Goal: Task Accomplishment & Management: Use online tool/utility

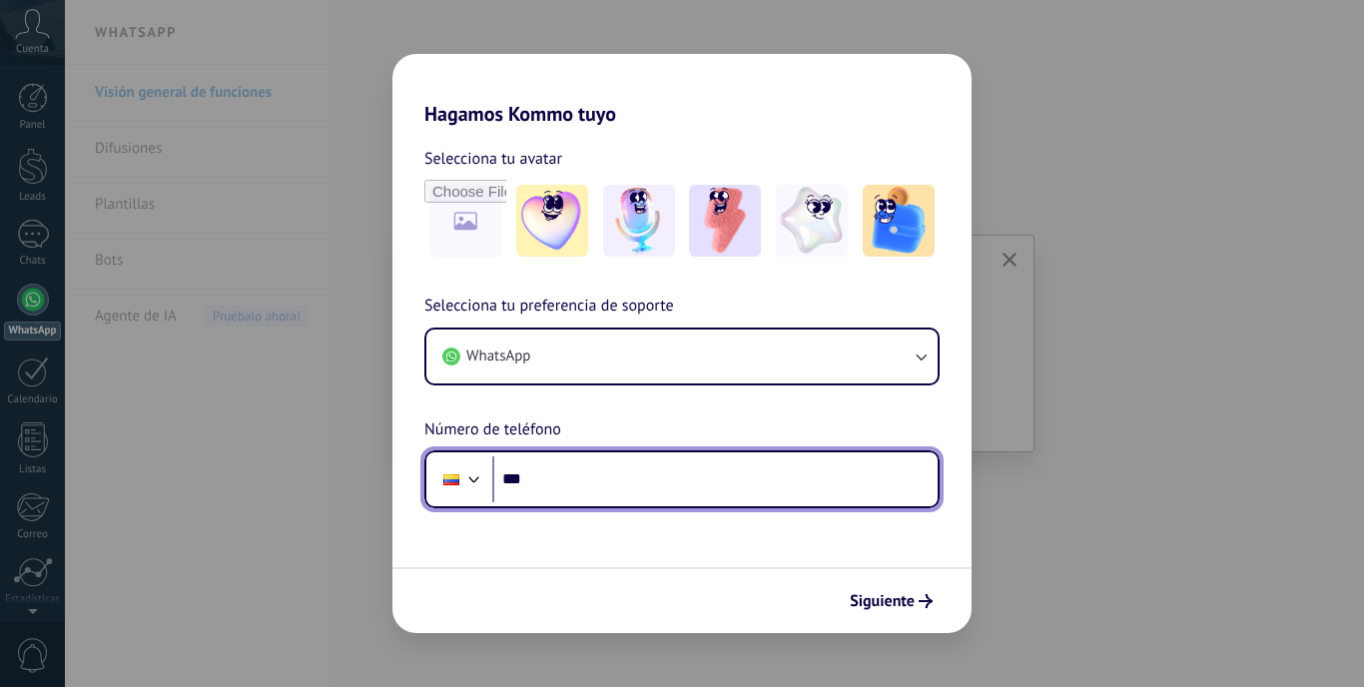
click at [590, 474] on input "***" at bounding box center [714, 479] width 445 height 46
type input "**********"
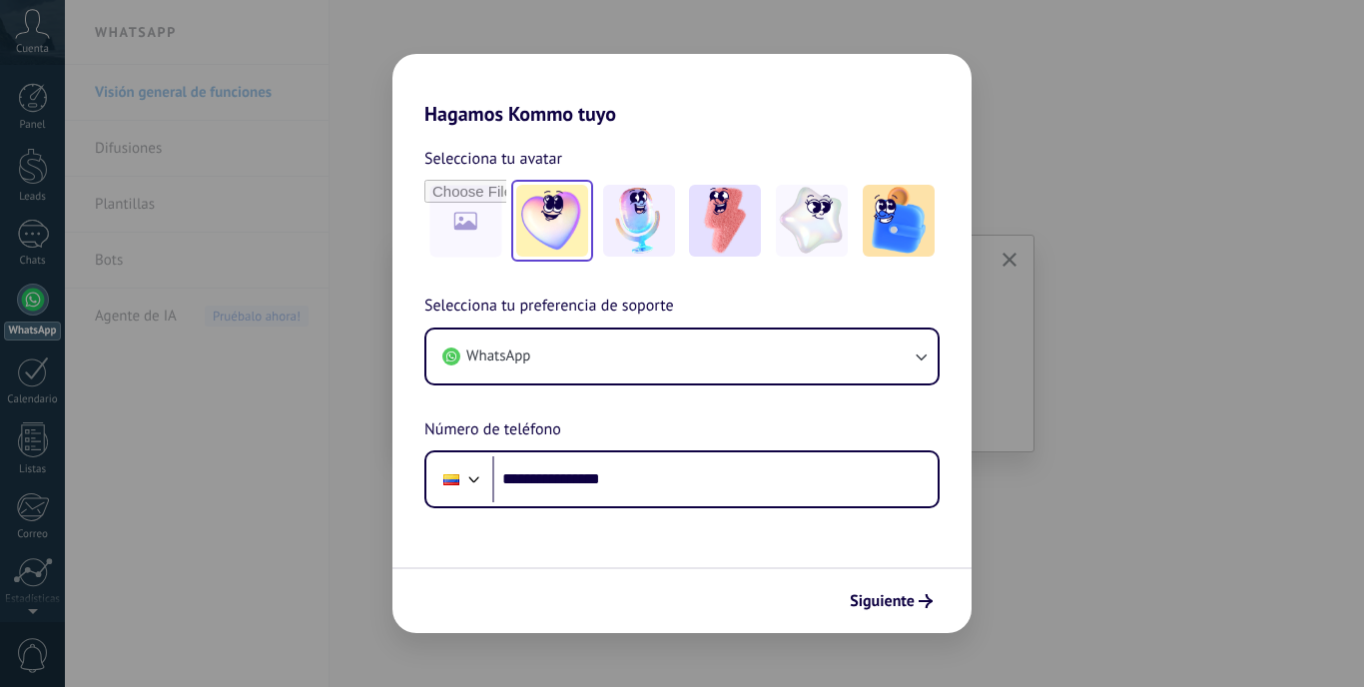
click at [573, 248] on img at bounding box center [552, 221] width 72 height 72
click at [864, 603] on span "Siguiente" at bounding box center [882, 601] width 65 height 14
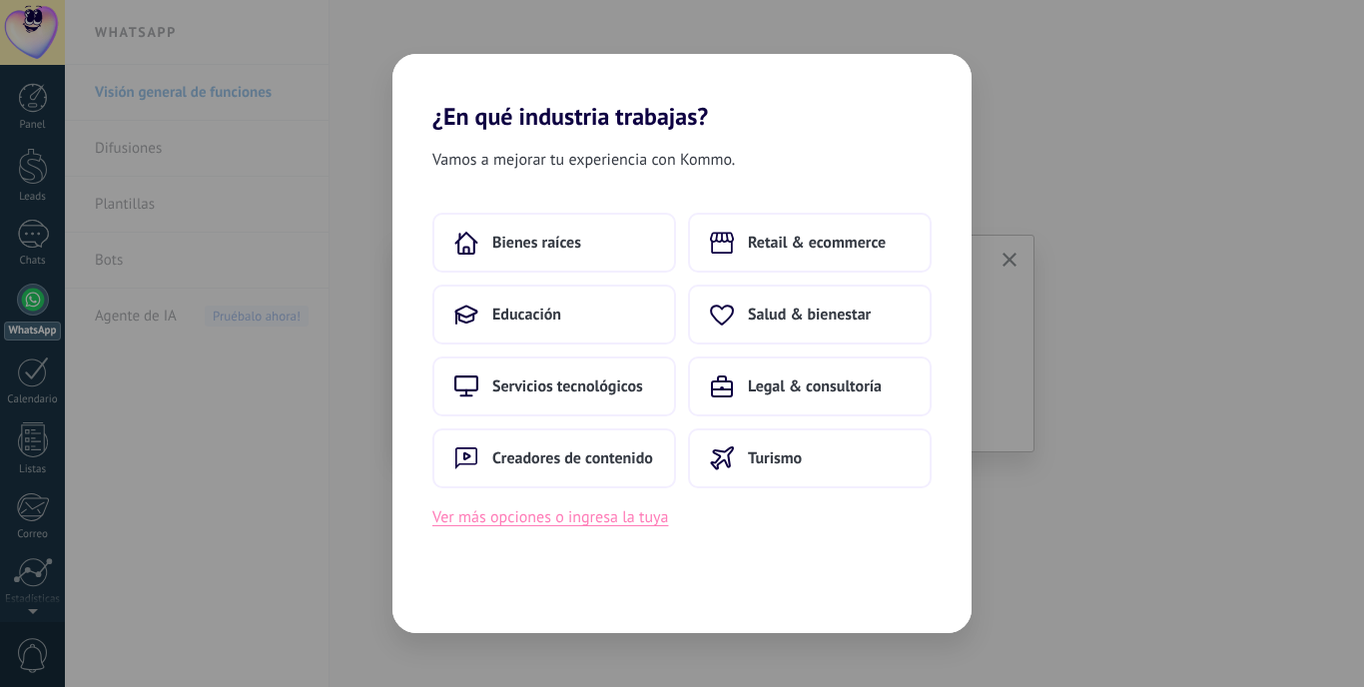
click at [564, 519] on button "Ver más opciones o ingresa la tuya" at bounding box center [550, 517] width 236 height 26
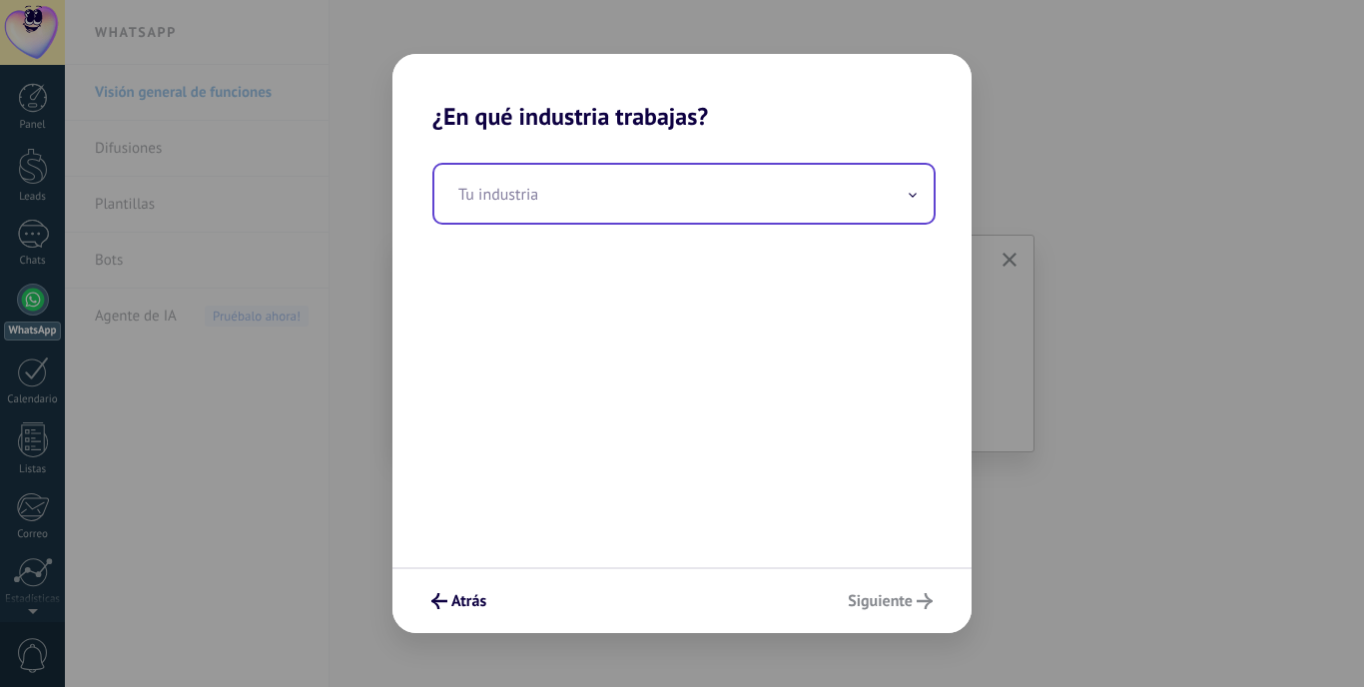
click at [588, 207] on input "text" at bounding box center [683, 194] width 499 height 58
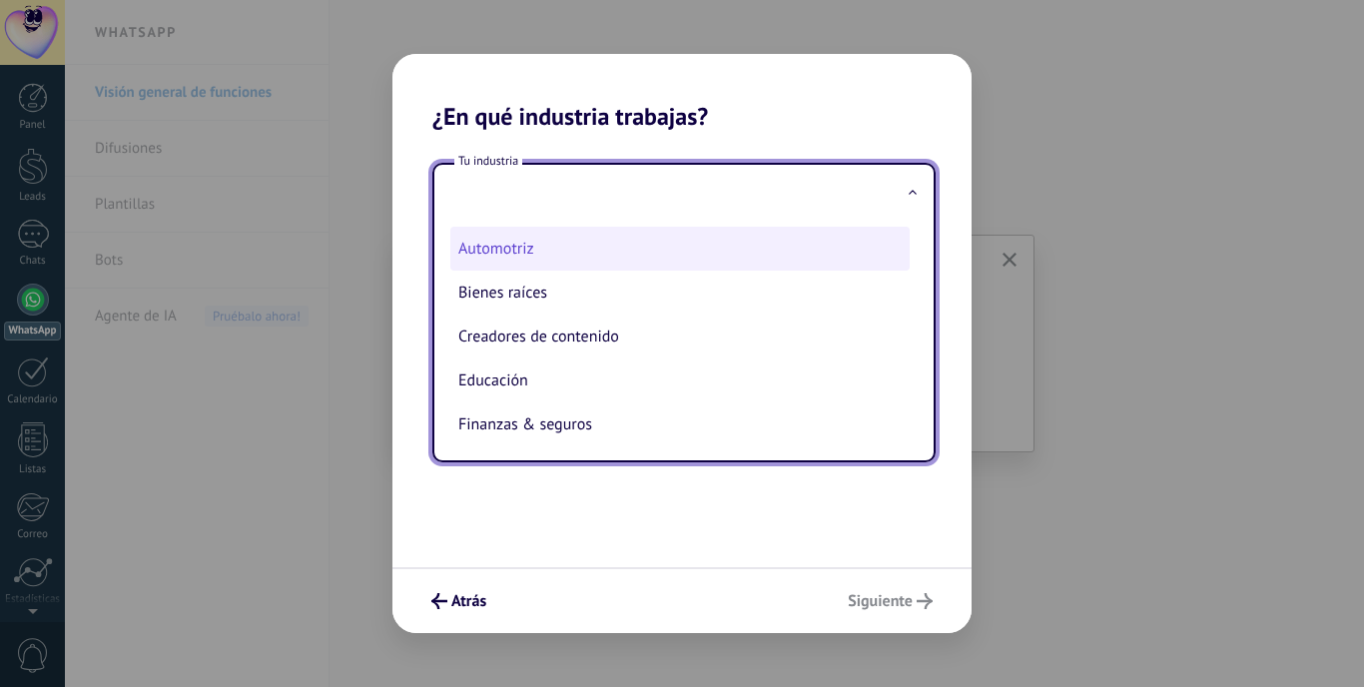
click at [553, 243] on li "Automotriz" at bounding box center [679, 249] width 459 height 44
type input "**********"
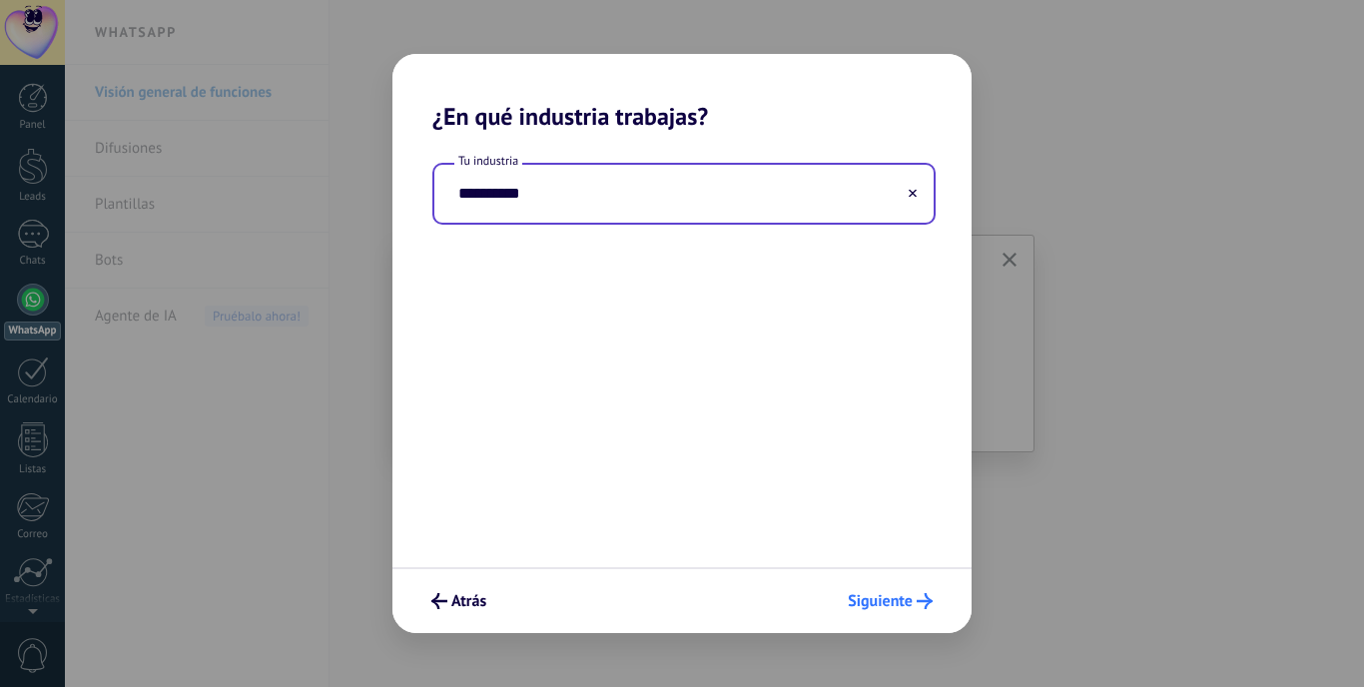
click at [863, 597] on span "Siguiente" at bounding box center [880, 601] width 65 height 14
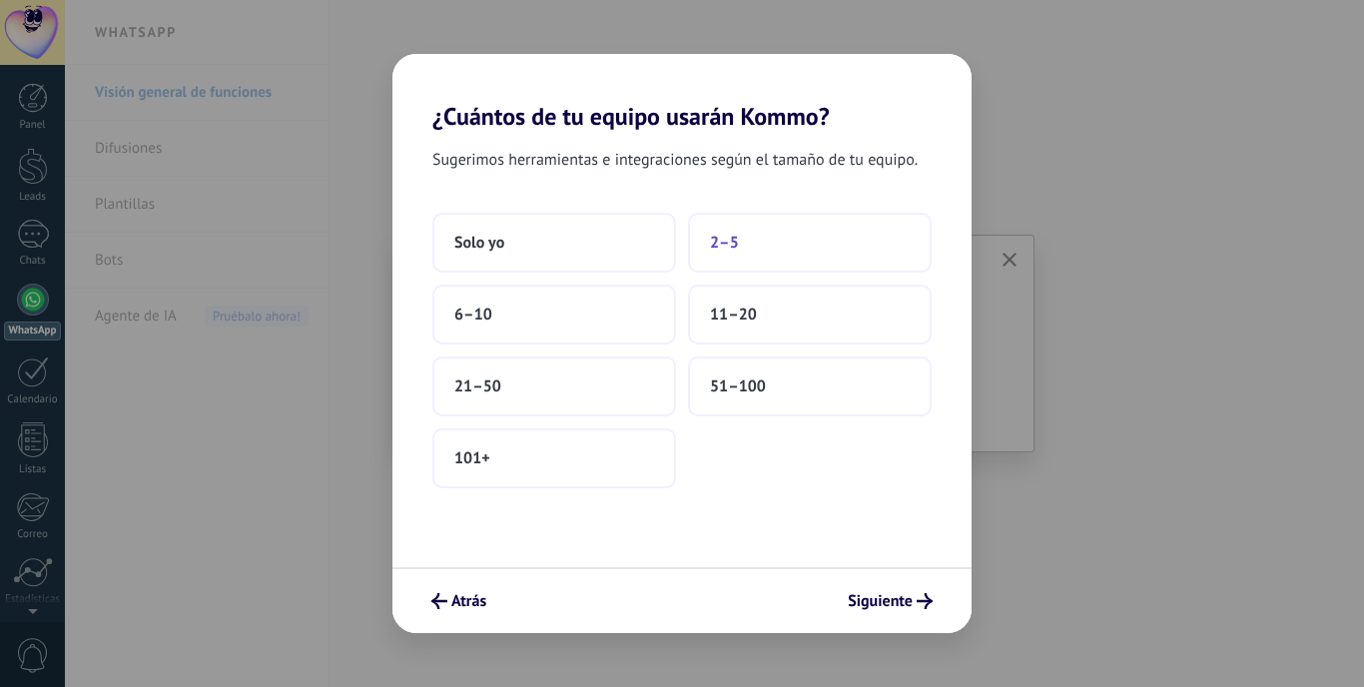
click at [731, 239] on span "2–5" at bounding box center [724, 243] width 29 height 20
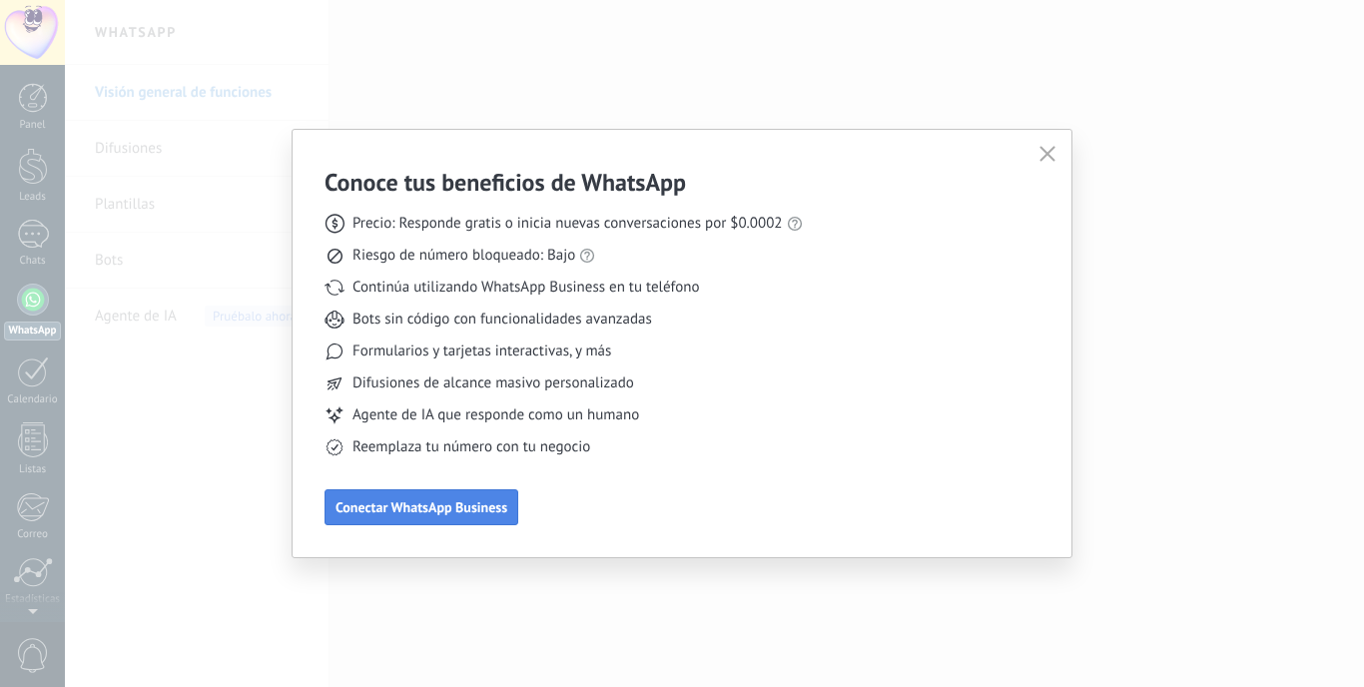
click at [425, 507] on span "Conectar WhatsApp Business" at bounding box center [421, 507] width 172 height 14
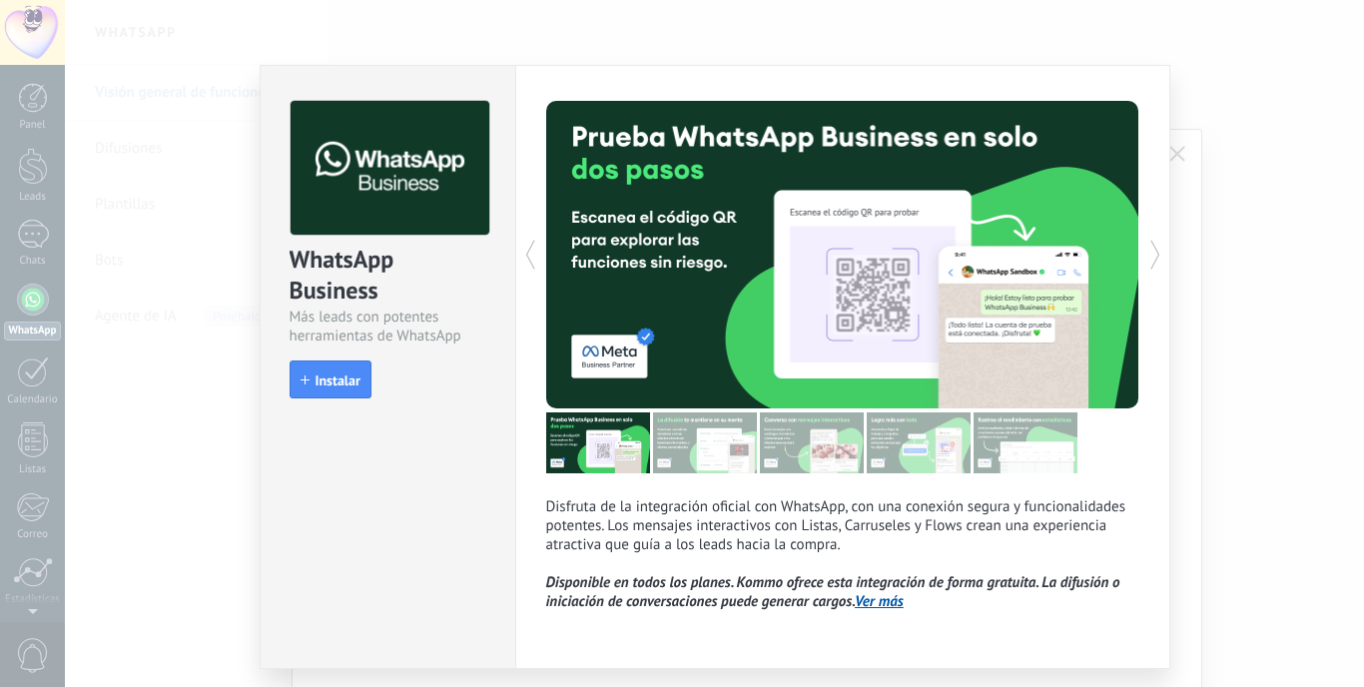
scroll to position [59, 0]
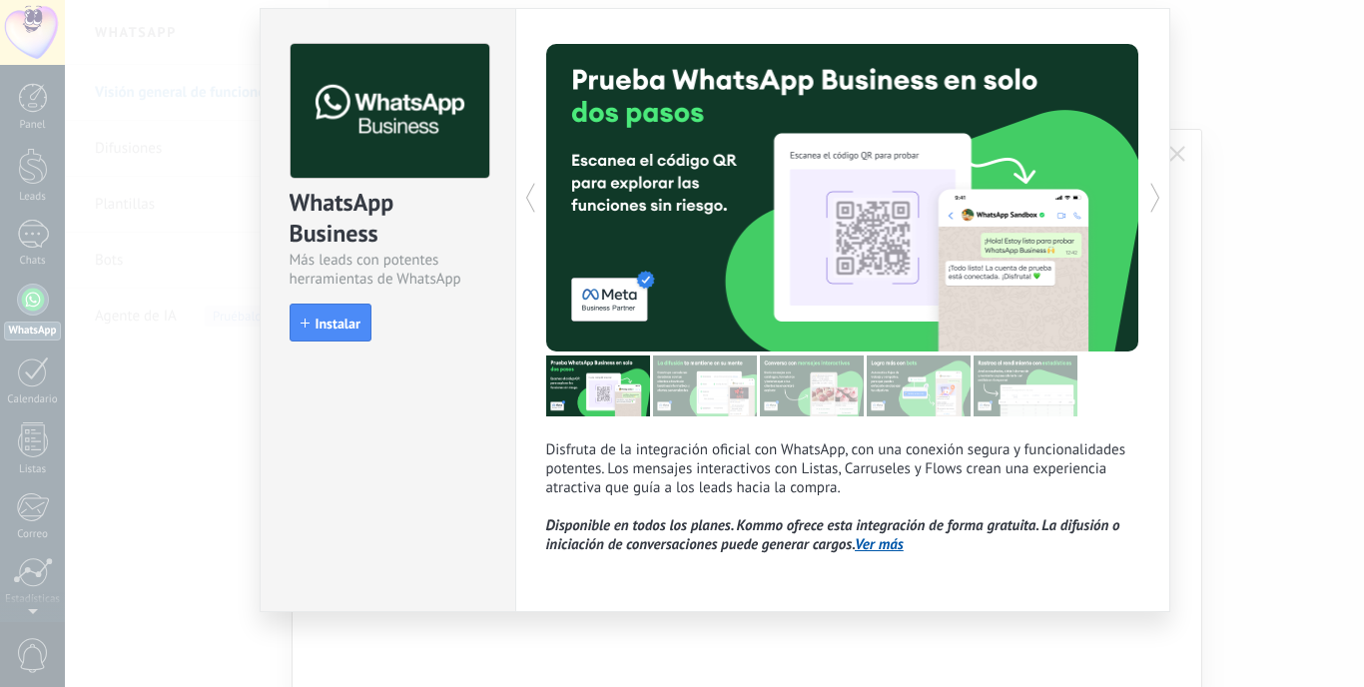
click at [877, 545] on link "Ver más" at bounding box center [879, 544] width 49 height 19
click at [338, 330] on button "Instalar" at bounding box center [331, 323] width 82 height 38
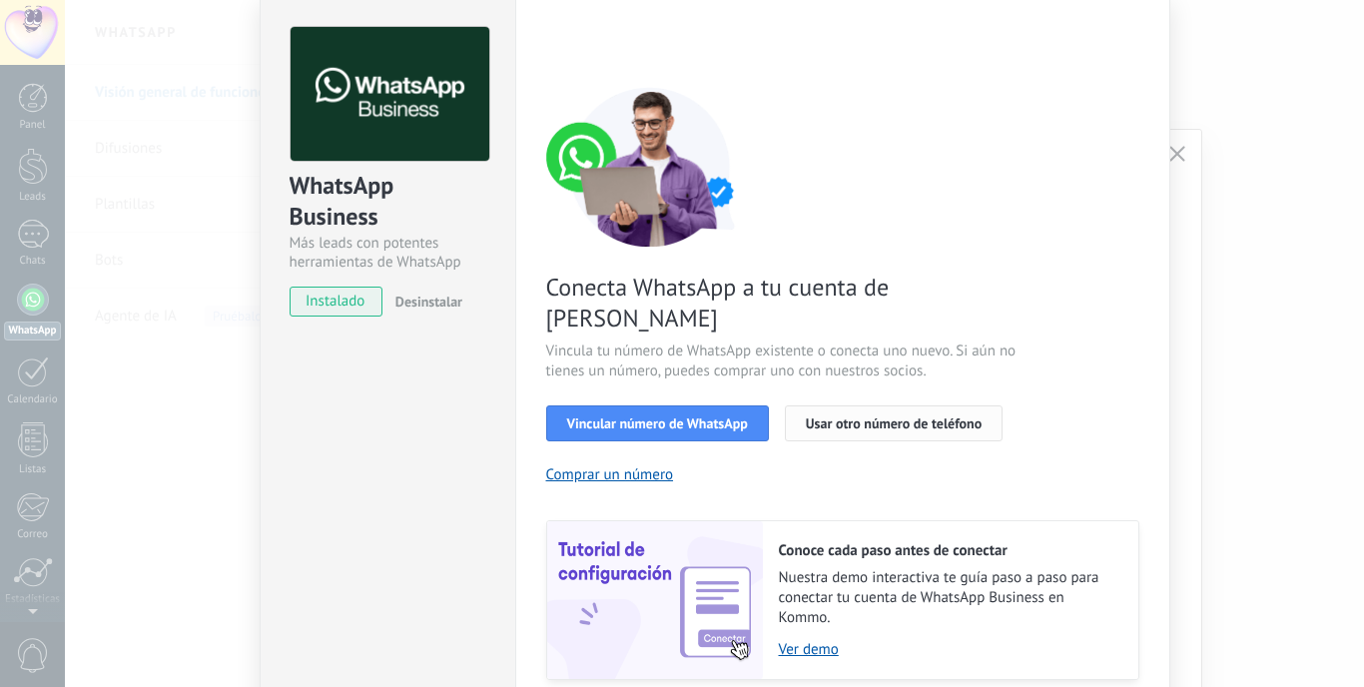
scroll to position [131, 0]
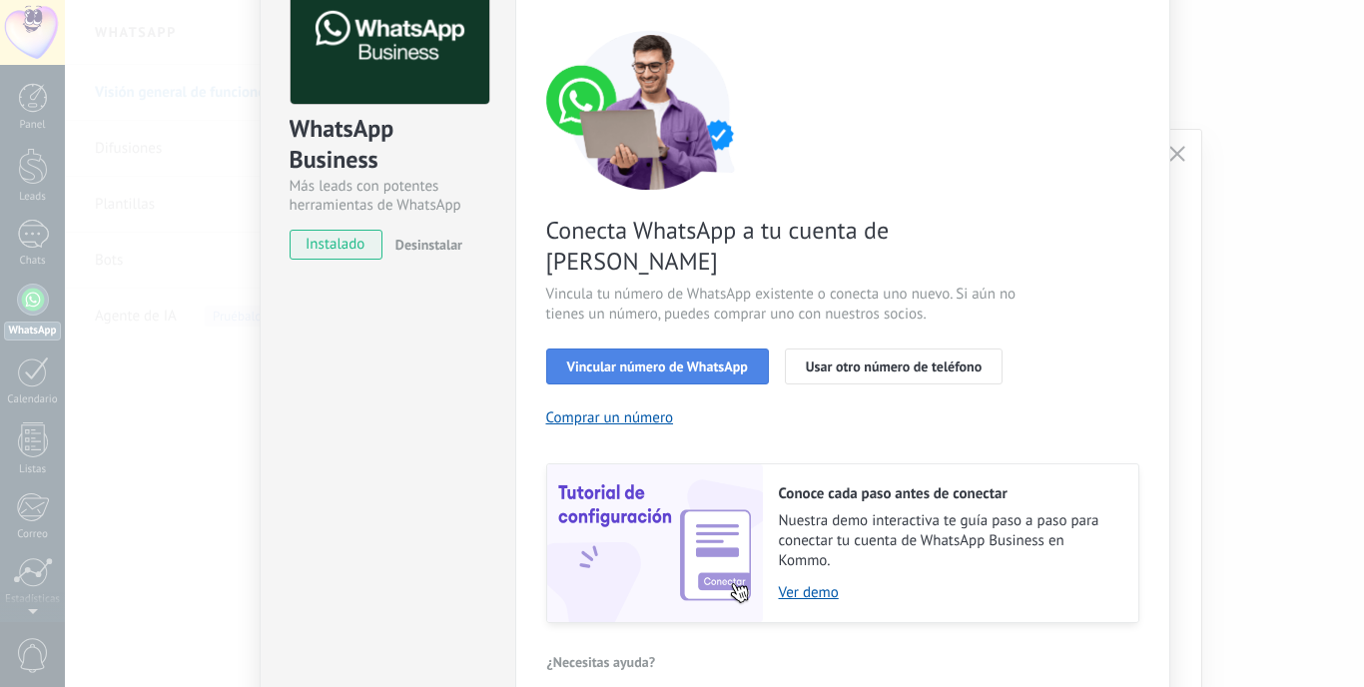
click at [672, 359] on span "Vincular número de WhatsApp" at bounding box center [657, 366] width 181 height 14
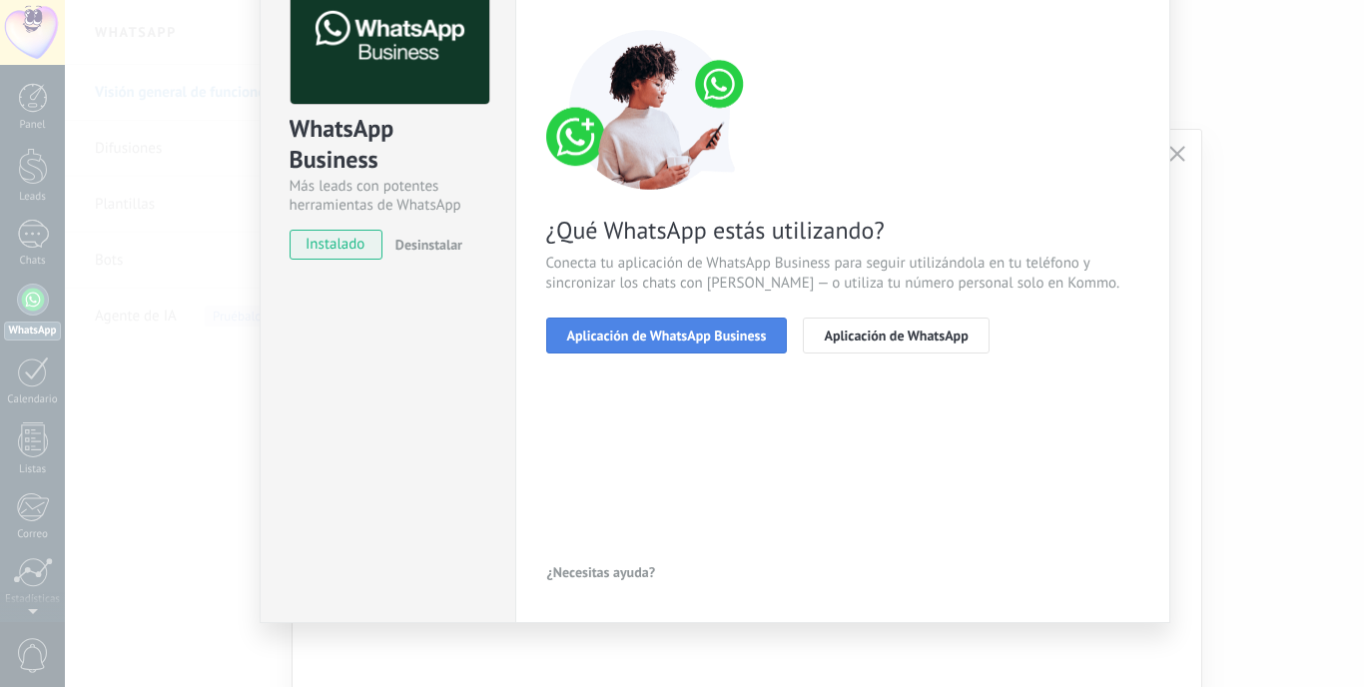
click at [680, 337] on span "Aplicación de WhatsApp Business" at bounding box center [667, 335] width 200 height 14
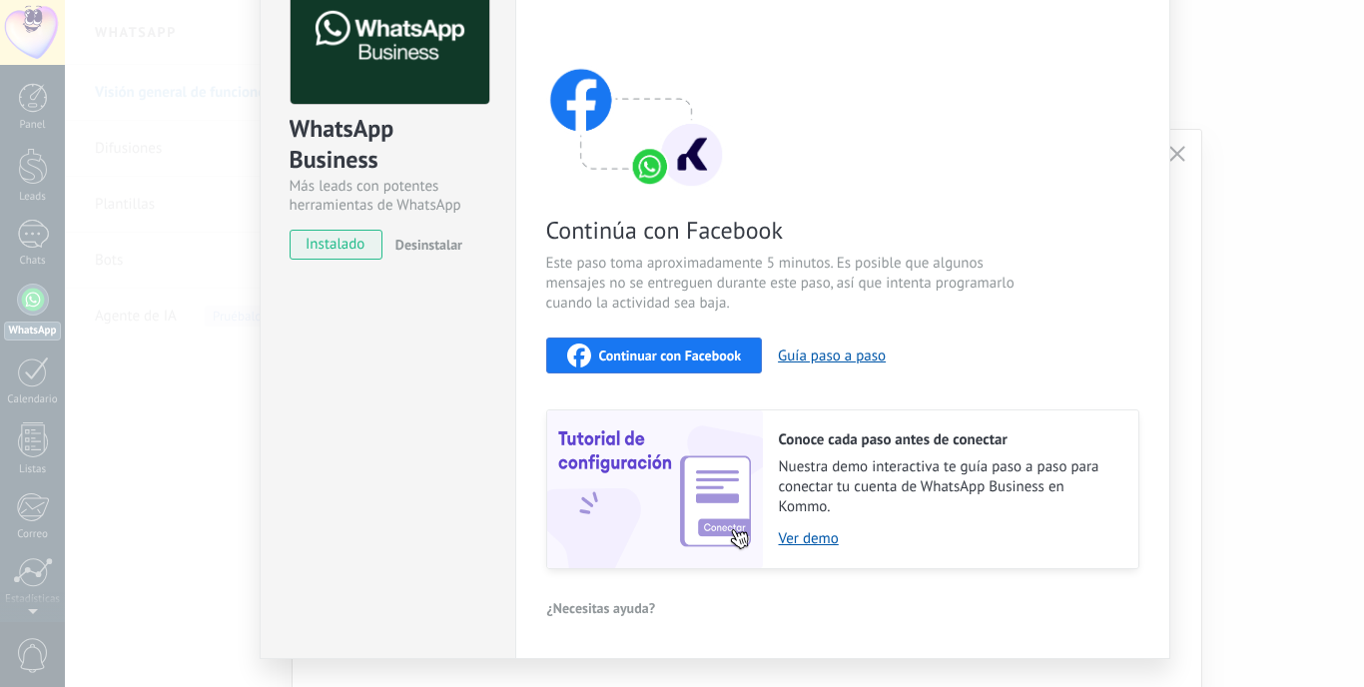
scroll to position [177, 0]
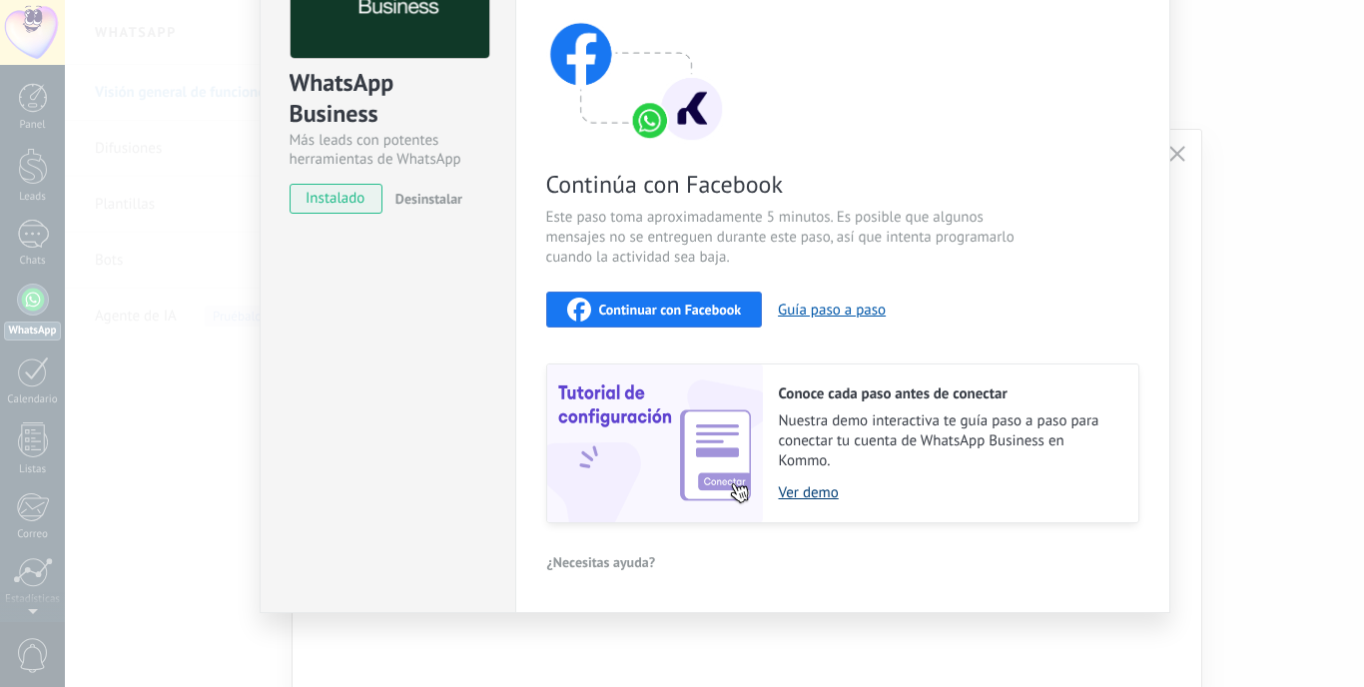
click at [805, 489] on link "Ver demo" at bounding box center [948, 492] width 339 height 19
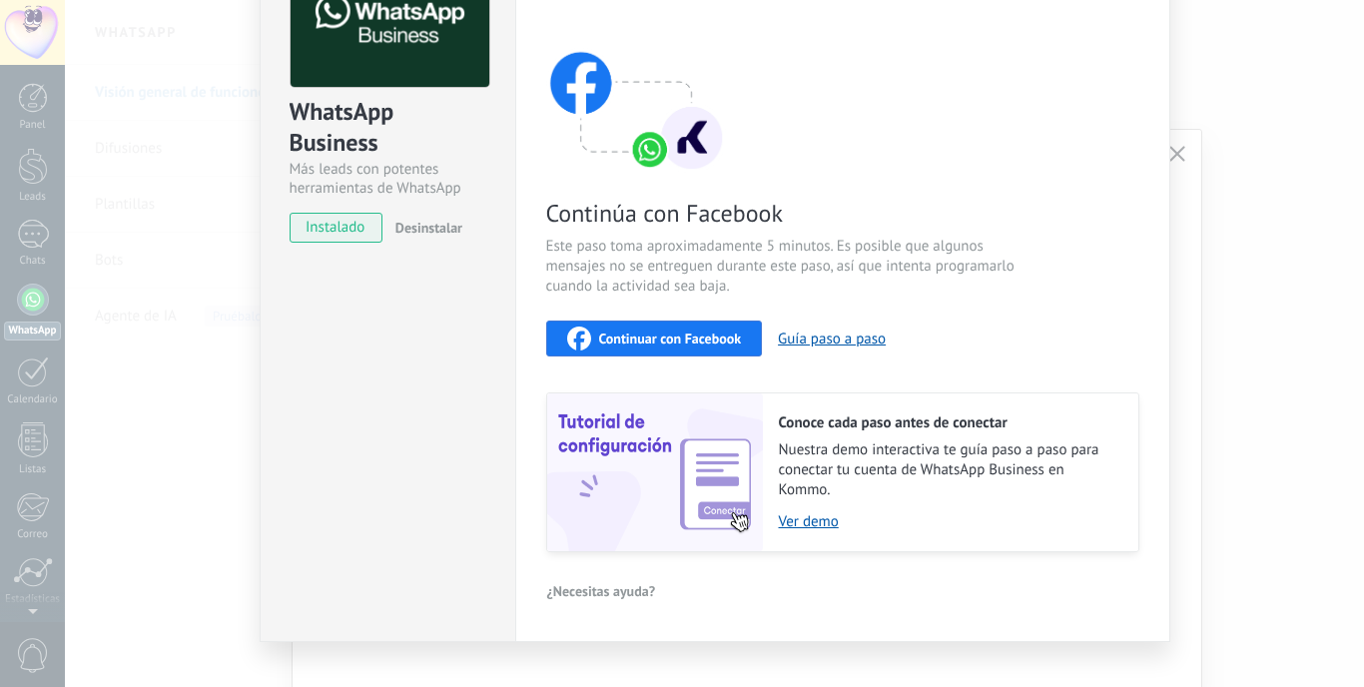
scroll to position [0, 0]
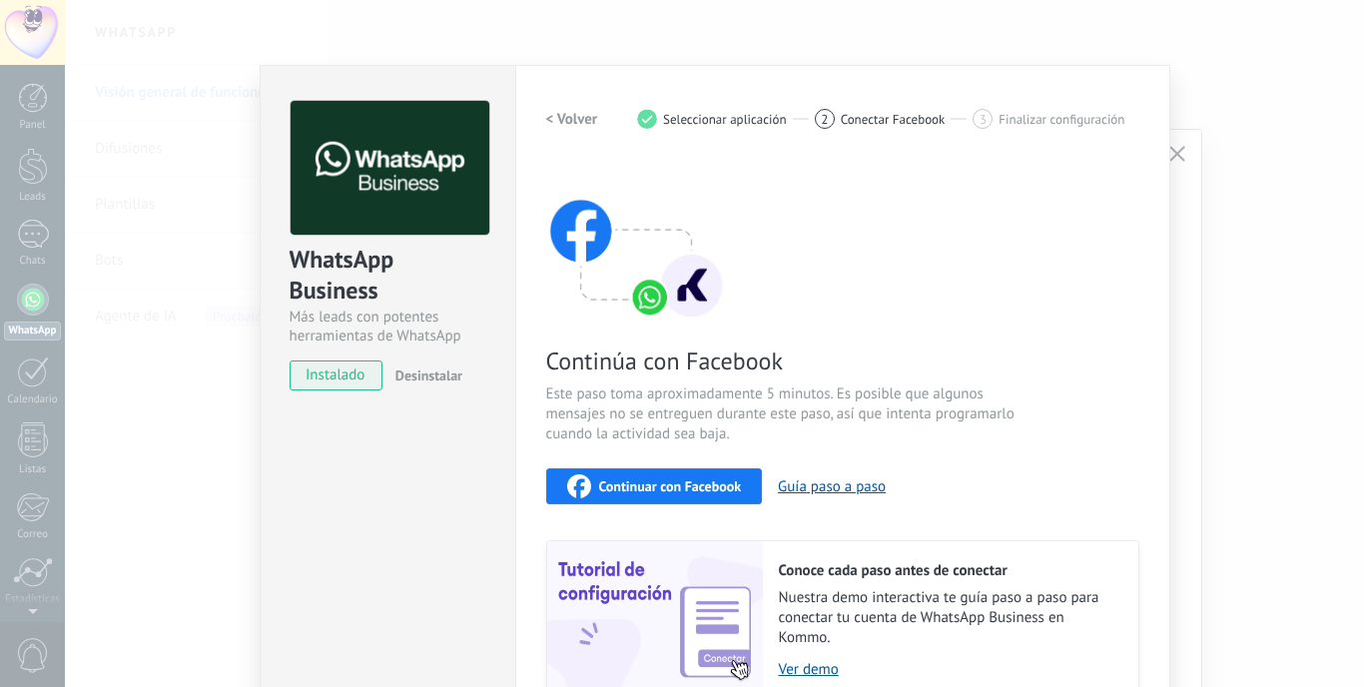
click at [349, 380] on span "instalado" at bounding box center [336, 375] width 91 height 30
click at [654, 297] on img at bounding box center [636, 241] width 180 height 160
click at [379, 186] on img at bounding box center [390, 168] width 199 height 135
